Goal: Find specific page/section: Find specific page/section

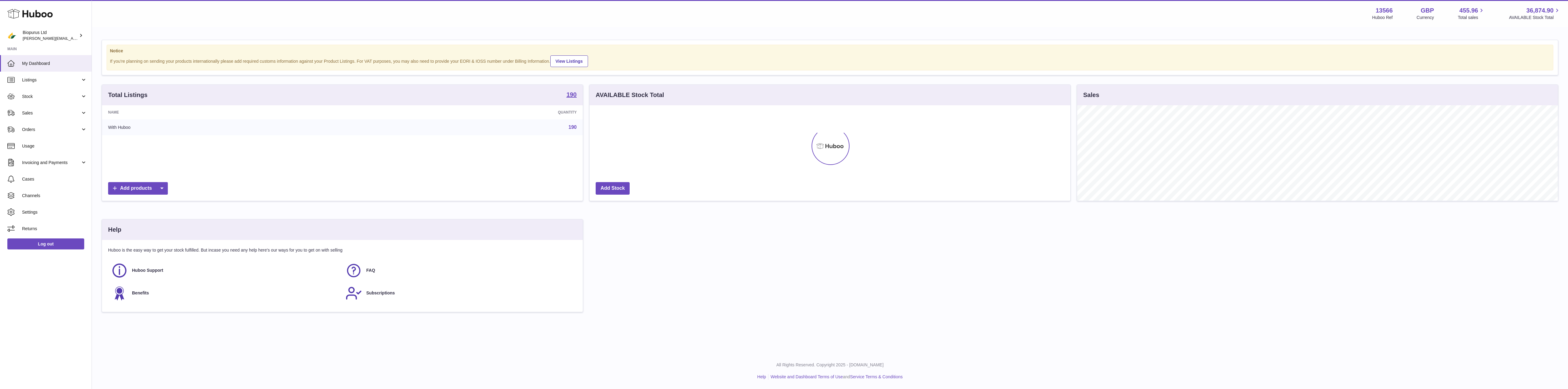
scroll to position [96, 481]
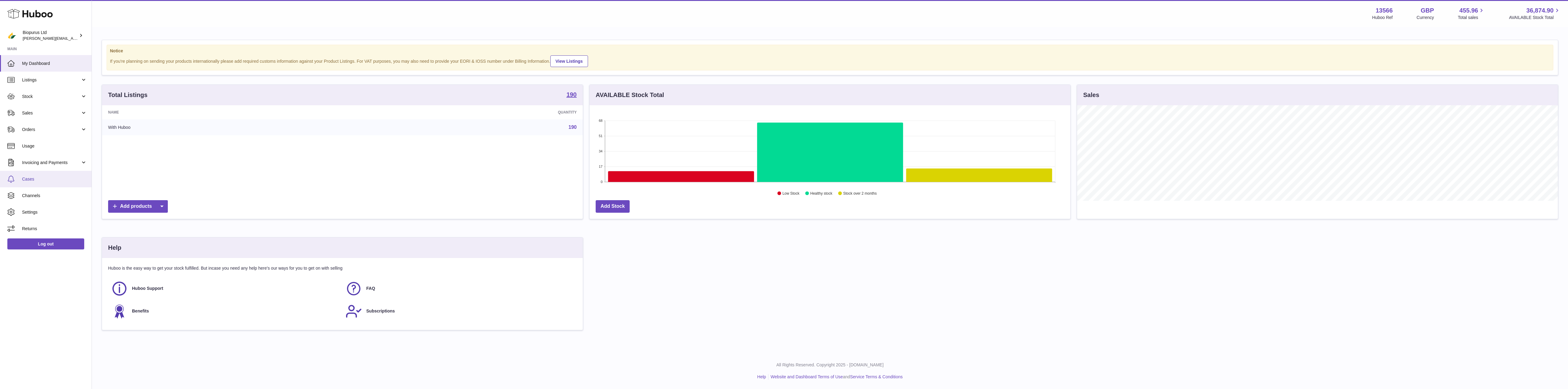
click at [36, 177] on span "Cases" at bounding box center [54, 180] width 65 height 6
